Goal: Transaction & Acquisition: Purchase product/service

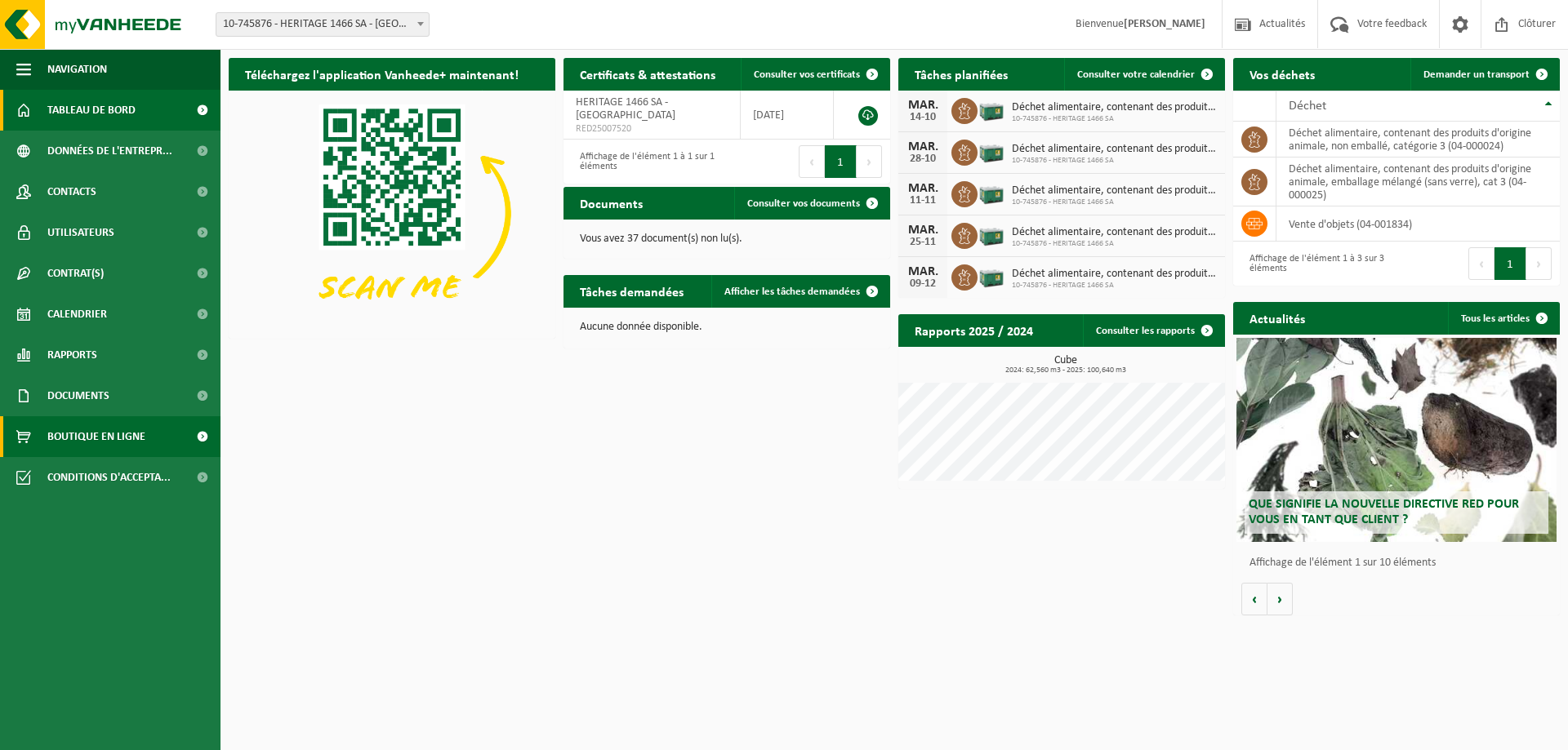
click at [102, 435] on span "Boutique en ligne" at bounding box center [96, 437] width 98 height 41
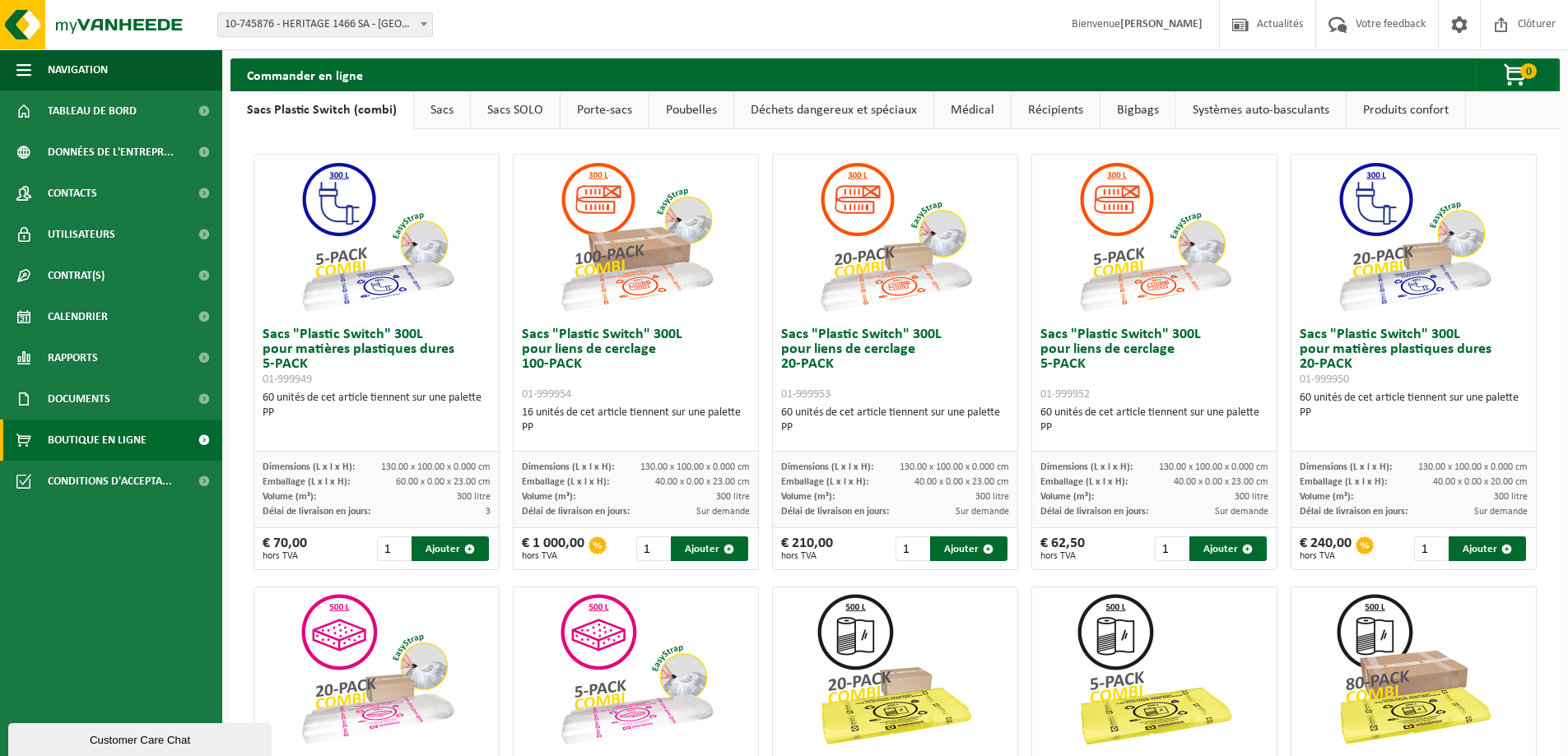
click at [445, 110] on link "Sacs" at bounding box center [442, 110] width 56 height 38
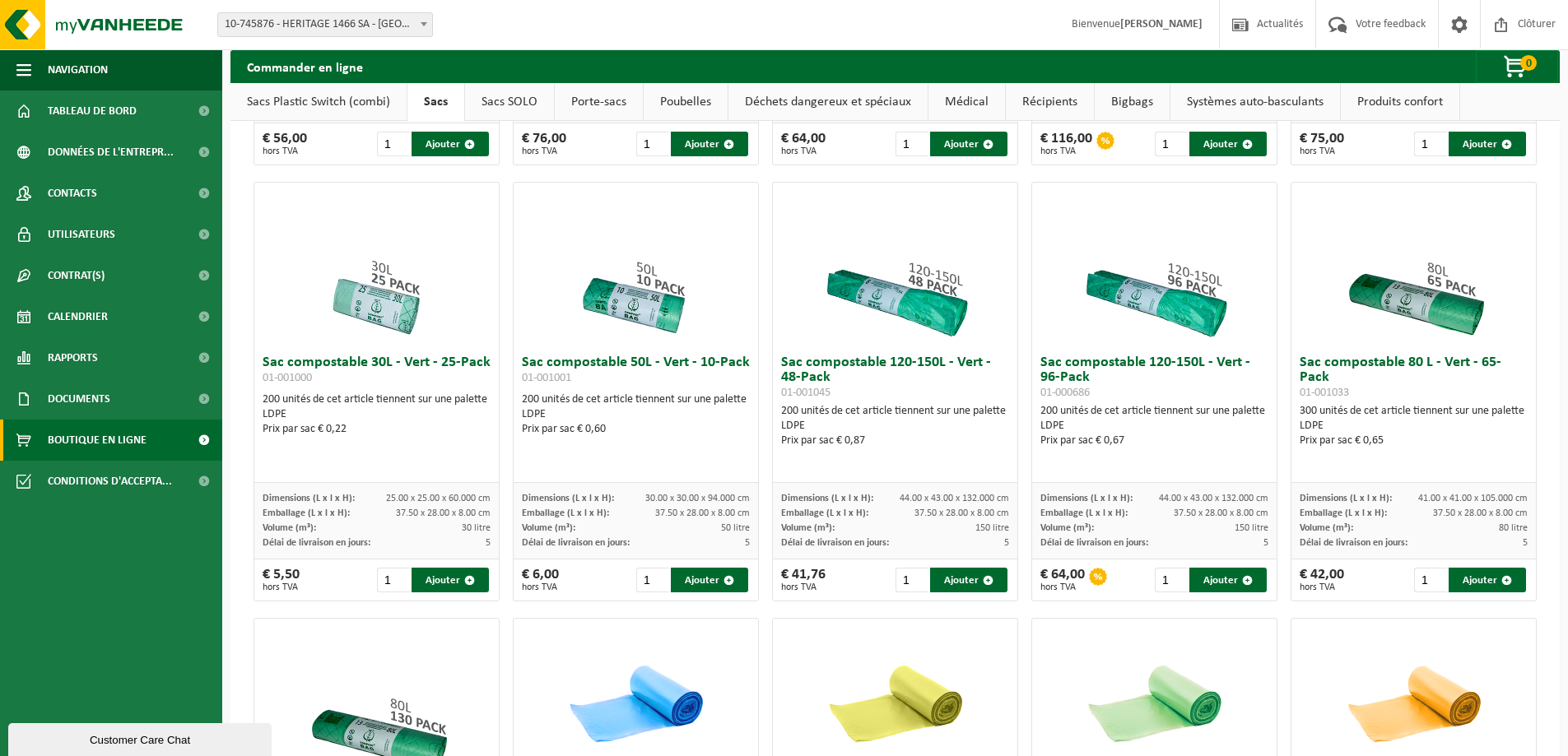
scroll to position [467, 0]
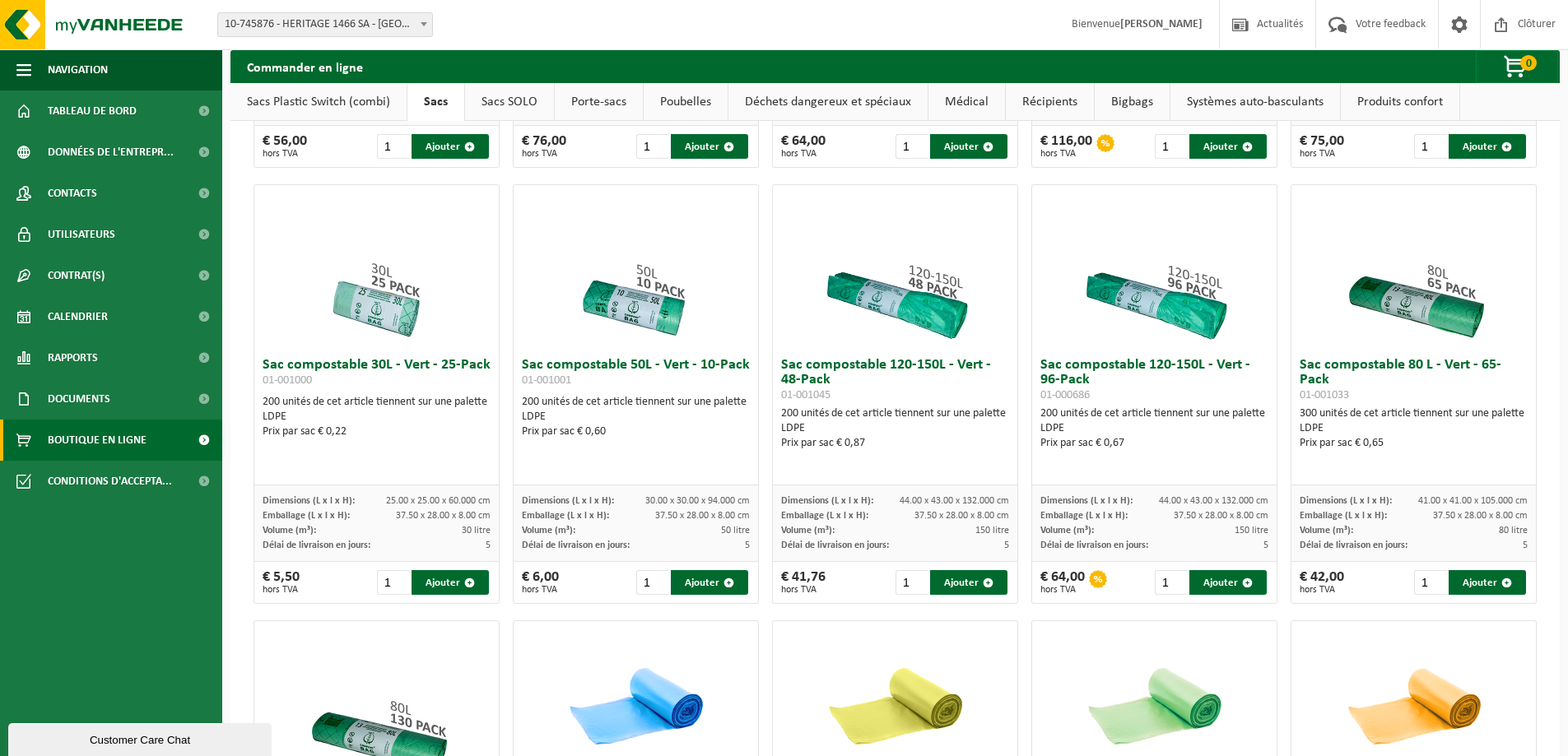
click at [663, 99] on link "Poubelles" at bounding box center [685, 102] width 84 height 38
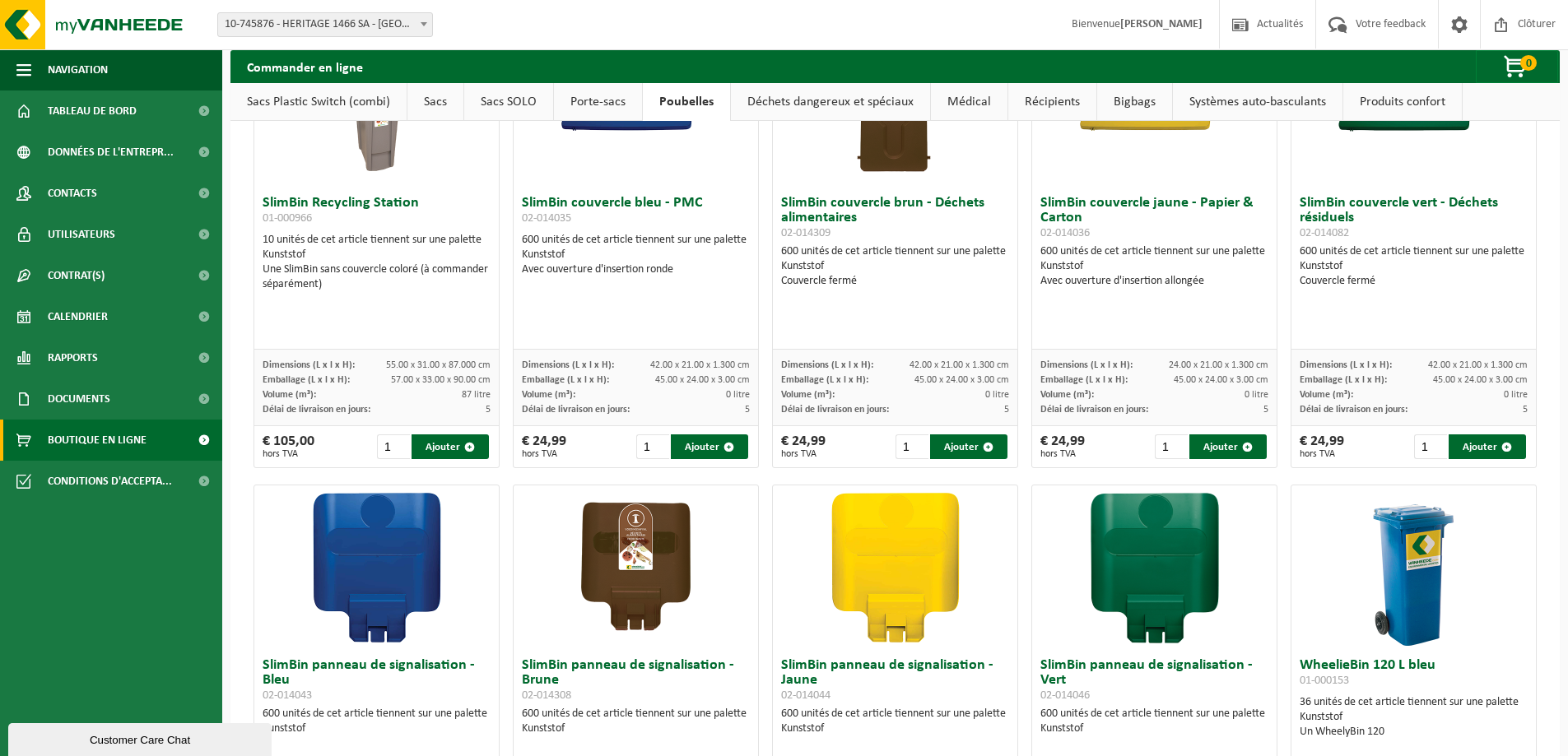
scroll to position [1100, 0]
